Goal: Information Seeking & Learning: Compare options

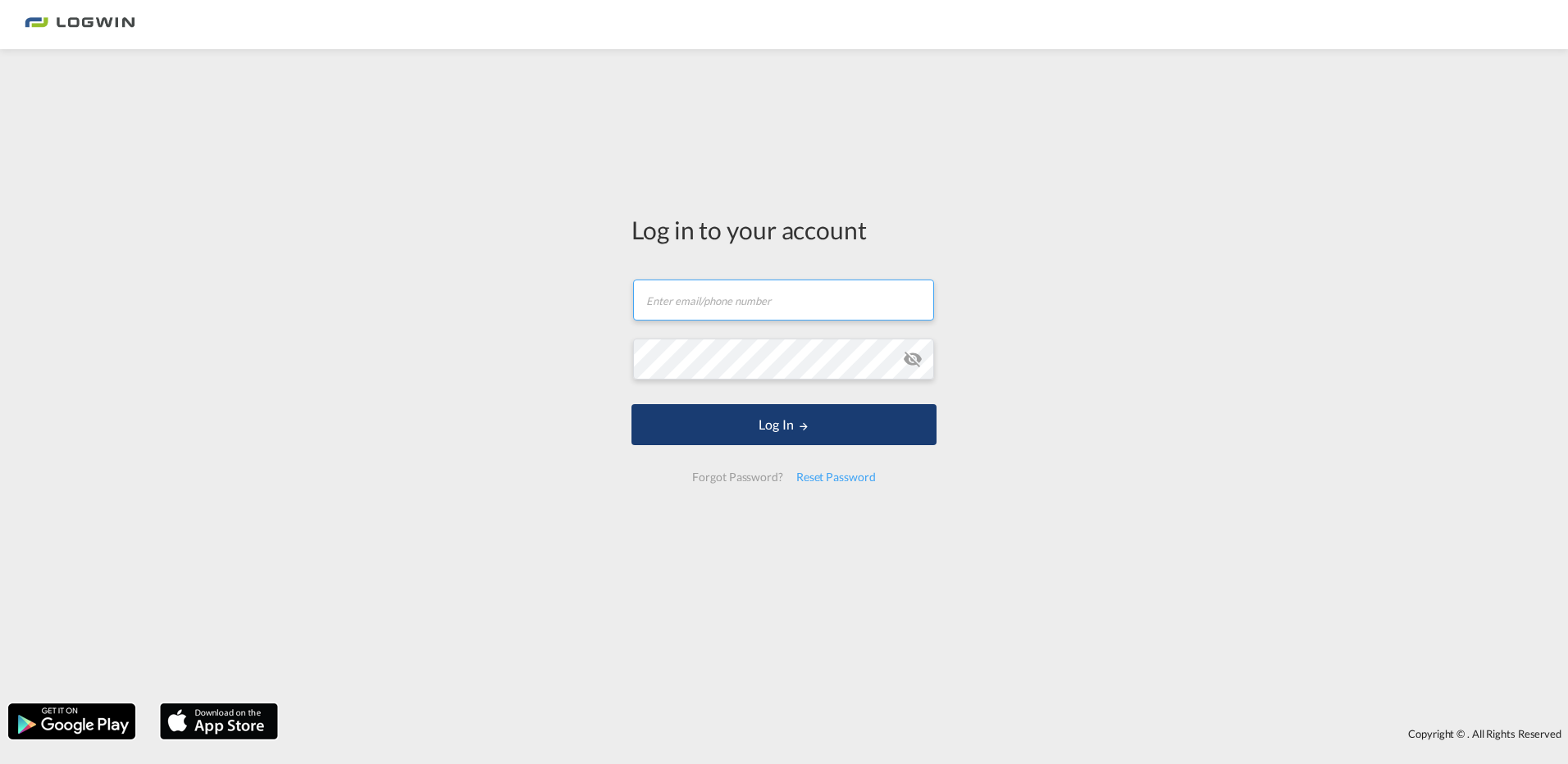
type input "[PERSON_NAME][EMAIL_ADDRESS][PERSON_NAME][DOMAIN_NAME]"
click at [680, 411] on button "Log In" at bounding box center [784, 424] width 305 height 41
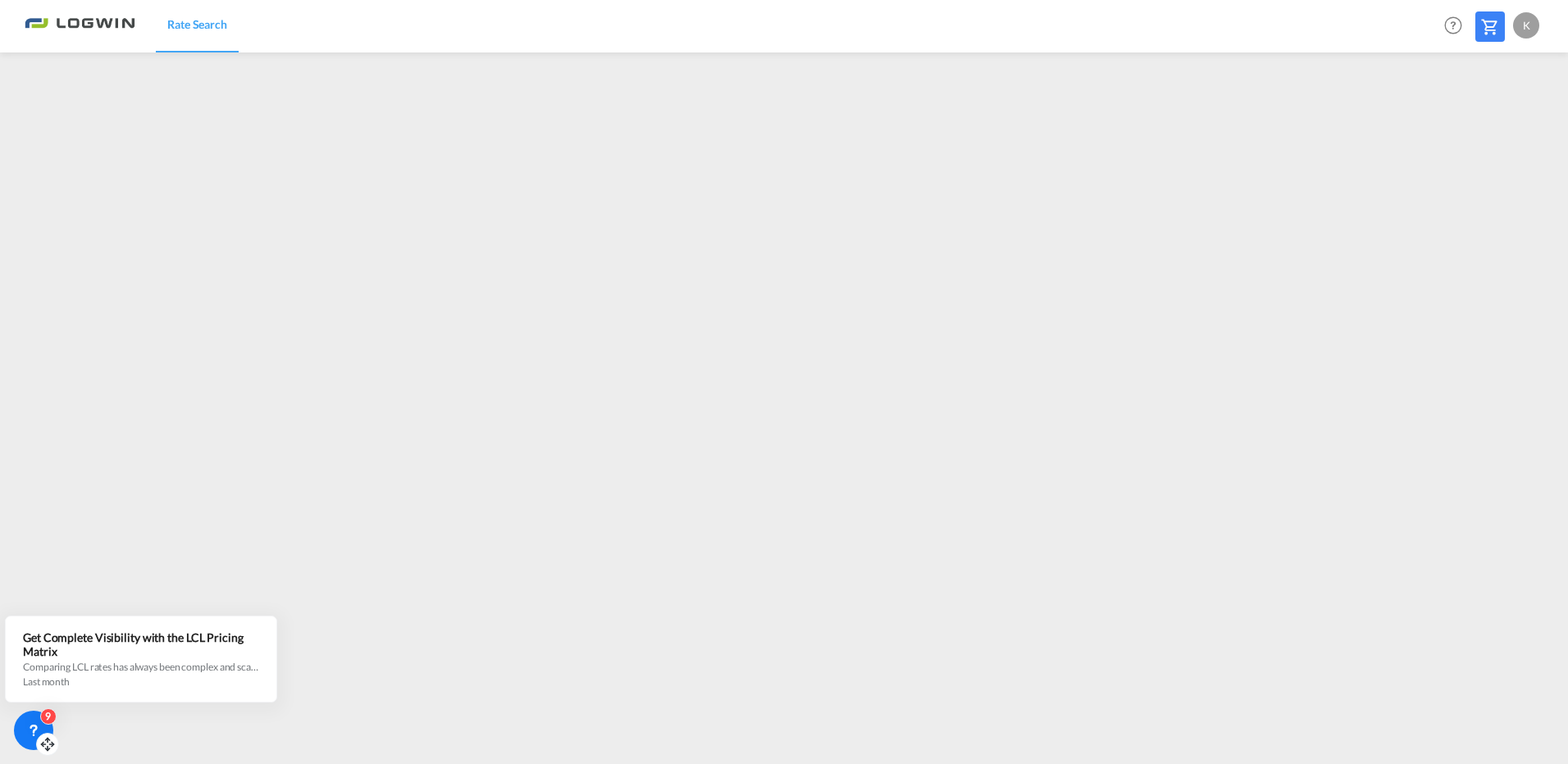
click at [36, 719] on div "9" at bounding box center [34, 730] width 39 height 39
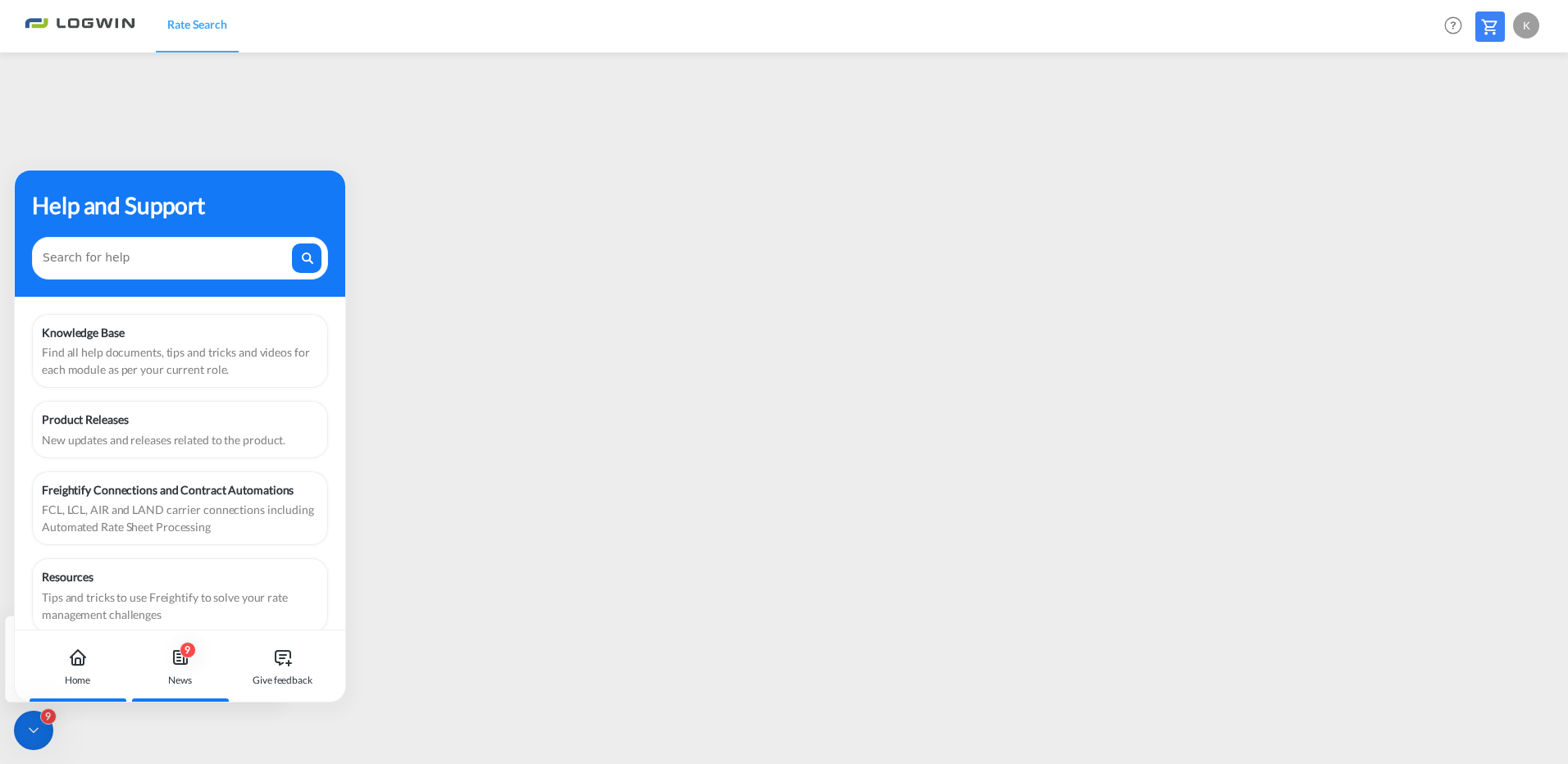
click at [179, 659] on icon at bounding box center [180, 658] width 20 height 20
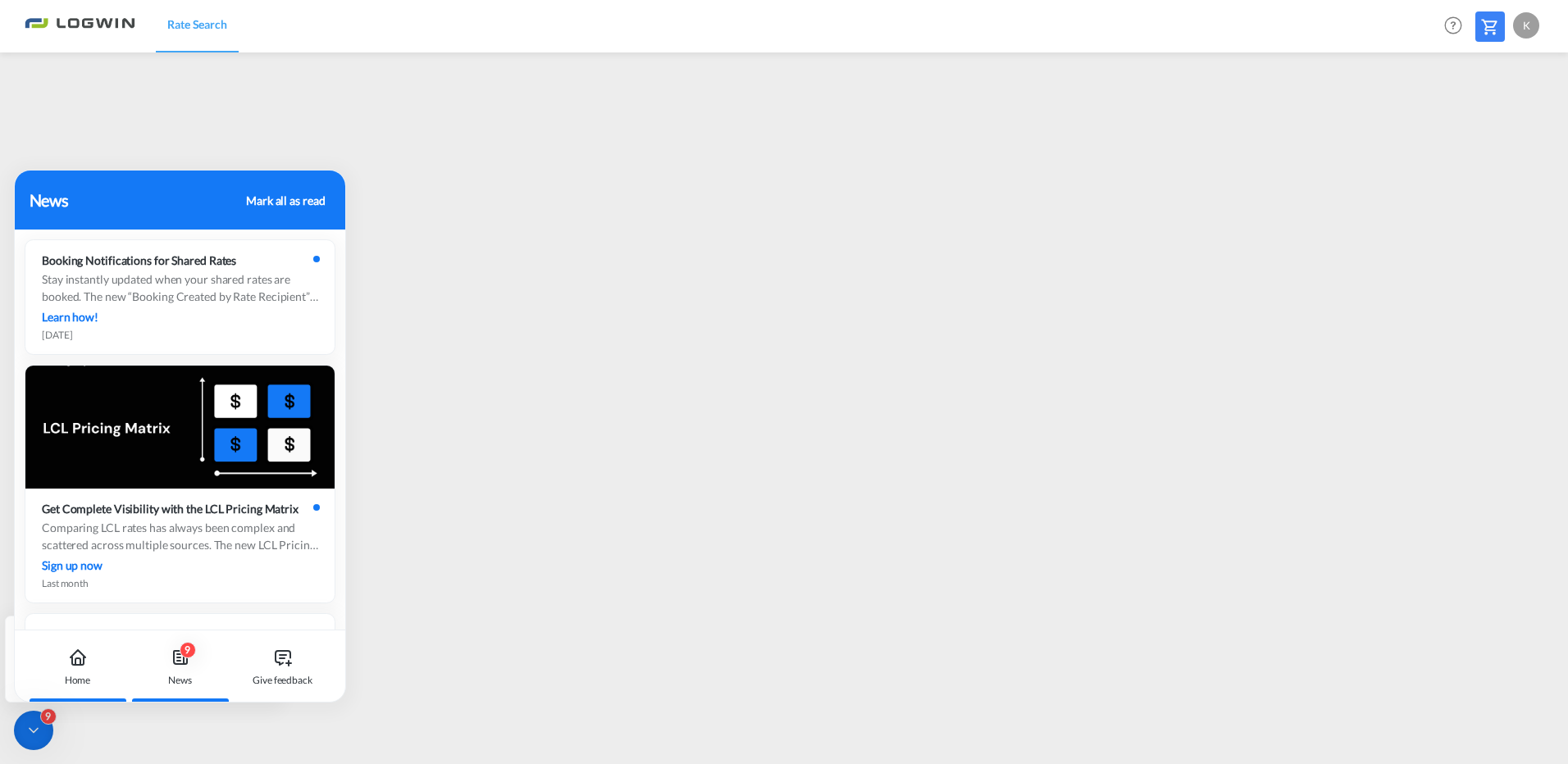
click at [106, 658] on div "Home" at bounding box center [78, 666] width 91 height 72
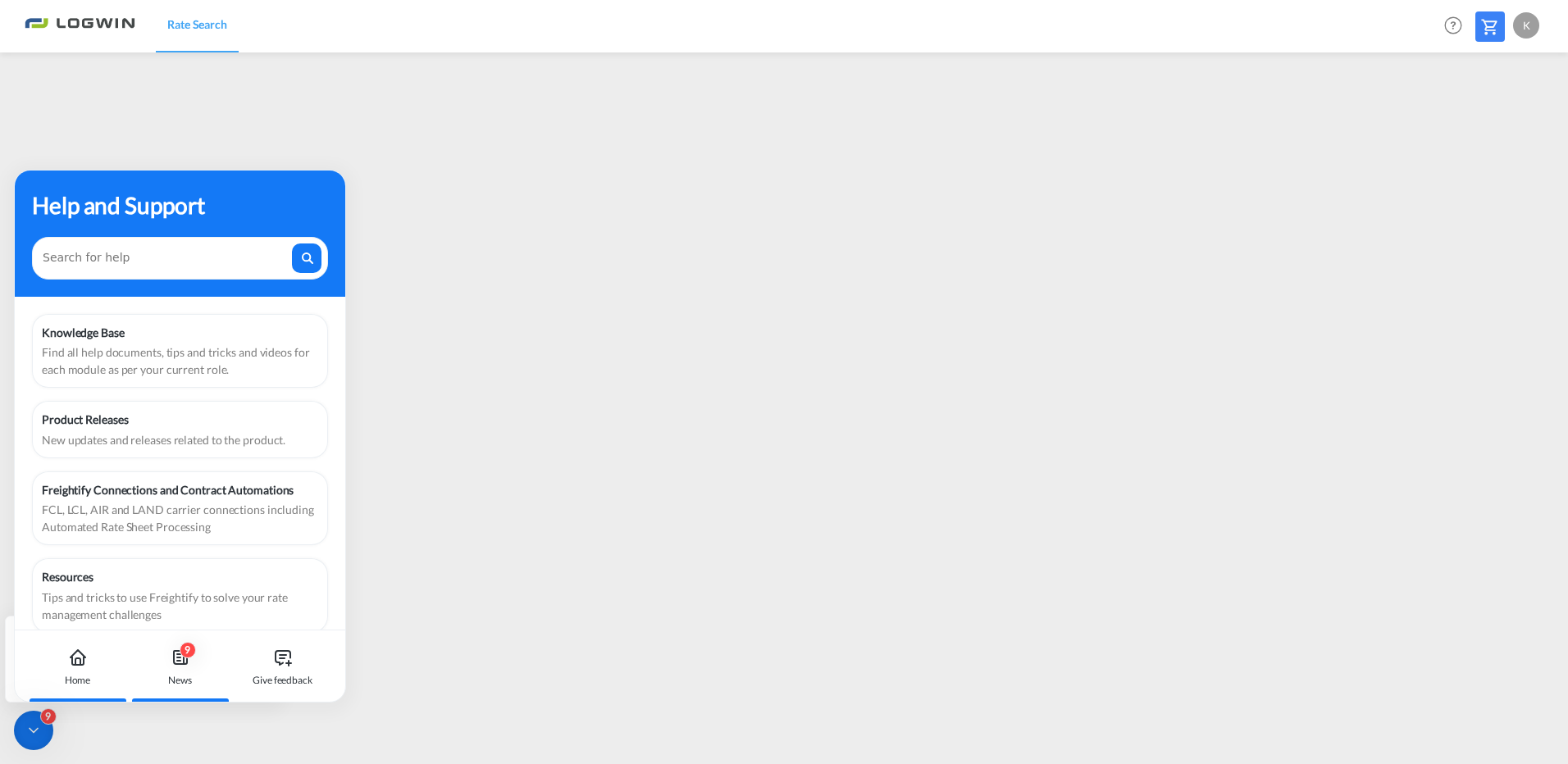
click at [184, 675] on div "News" at bounding box center [180, 680] width 24 height 15
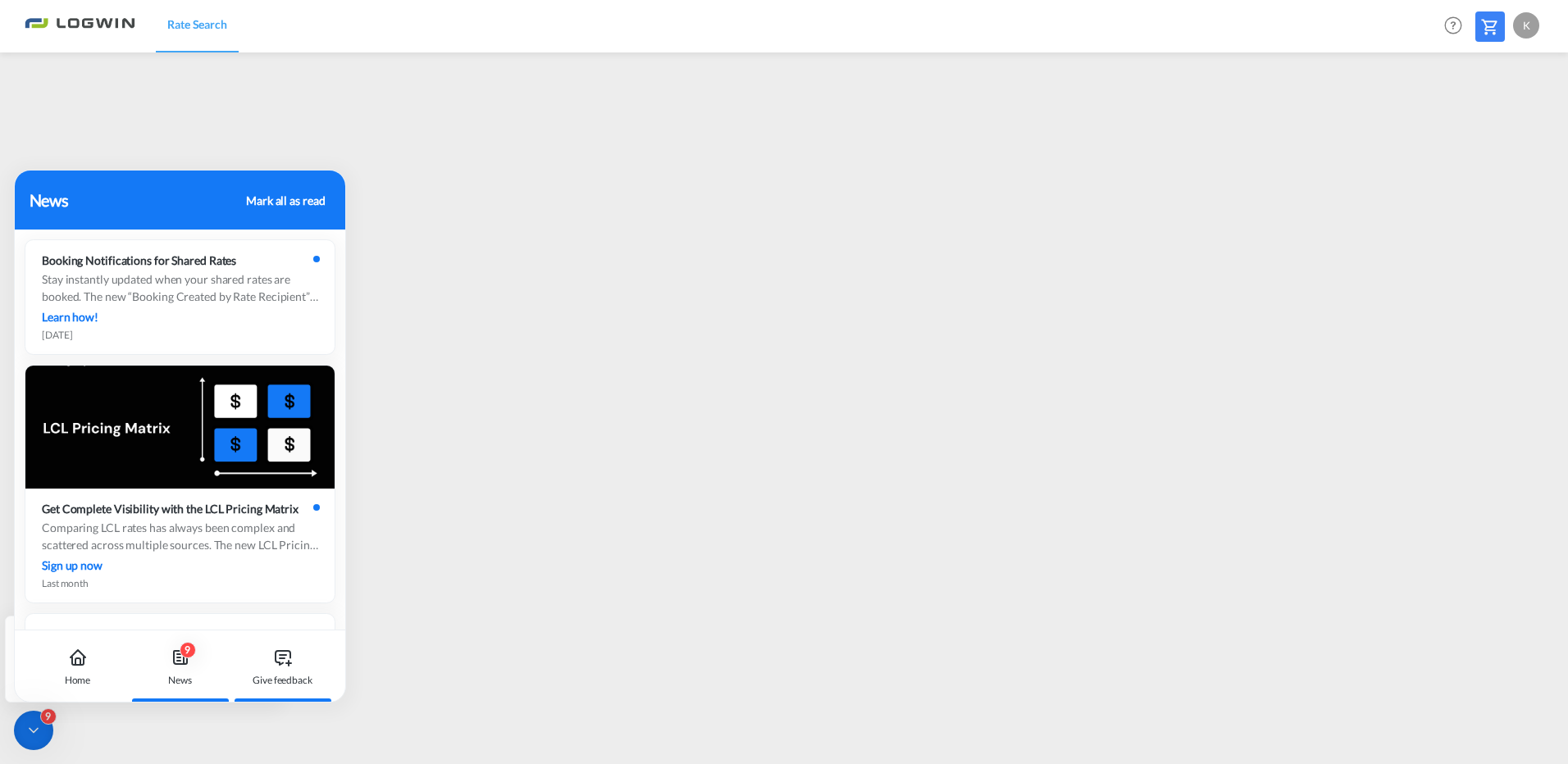
click at [264, 670] on div "Give feedback" at bounding box center [283, 666] width 91 height 72
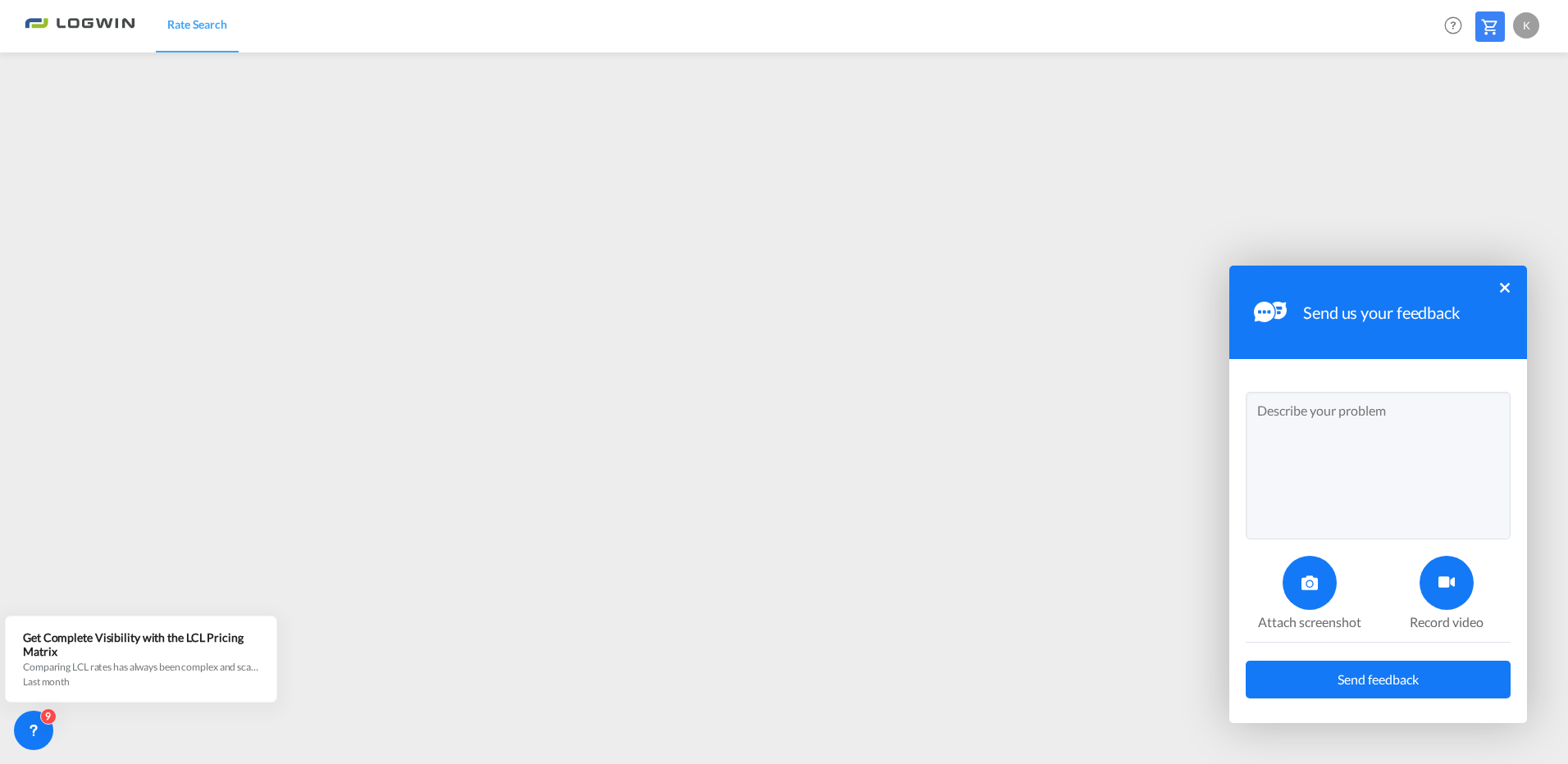
click at [1506, 291] on button "×" at bounding box center [1505, 287] width 10 height 10
